Goal: Find specific page/section: Find specific page/section

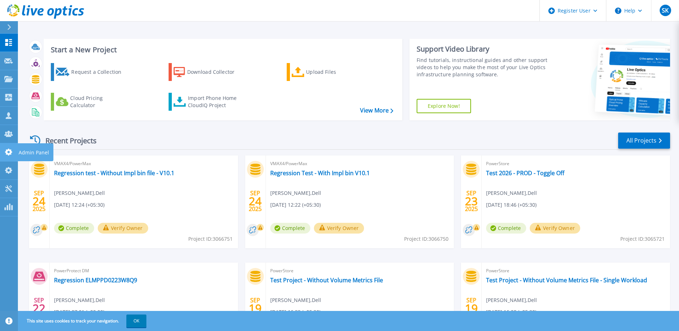
click at [9, 152] on icon at bounding box center [8, 152] width 9 height 7
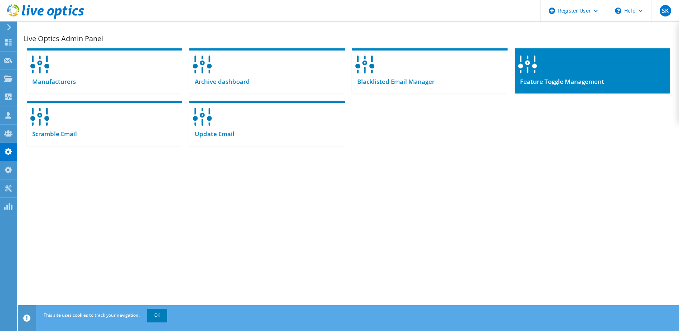
click at [612, 76] on div "Feature Toggle Management" at bounding box center [592, 85] width 155 height 18
